Goal: Information Seeking & Learning: Learn about a topic

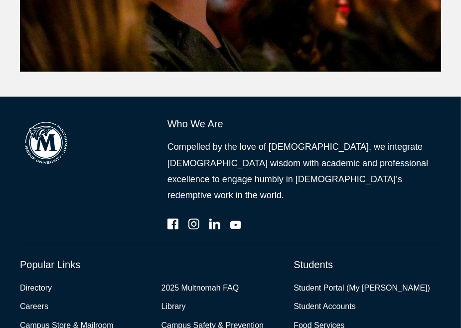
scroll to position [759, 0]
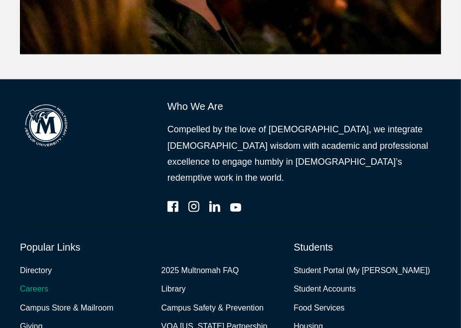
click at [33, 282] on link "Careers" at bounding box center [34, 289] width 28 height 14
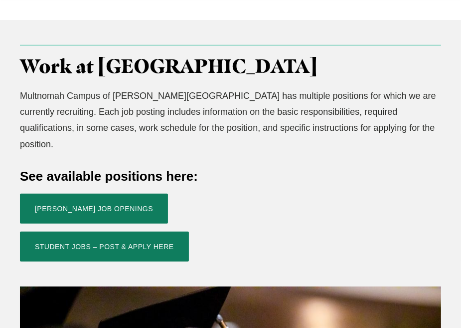
scroll to position [247, 0]
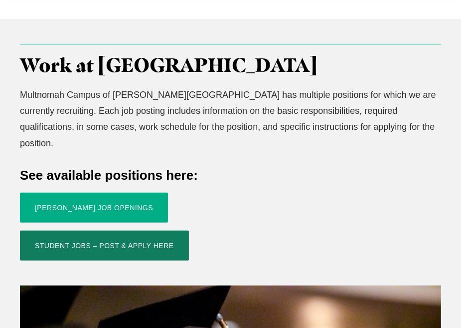
click at [65, 192] on link "[PERSON_NAME] Job Openings" at bounding box center [94, 207] width 148 height 30
